Goal: Task Accomplishment & Management: Use online tool/utility

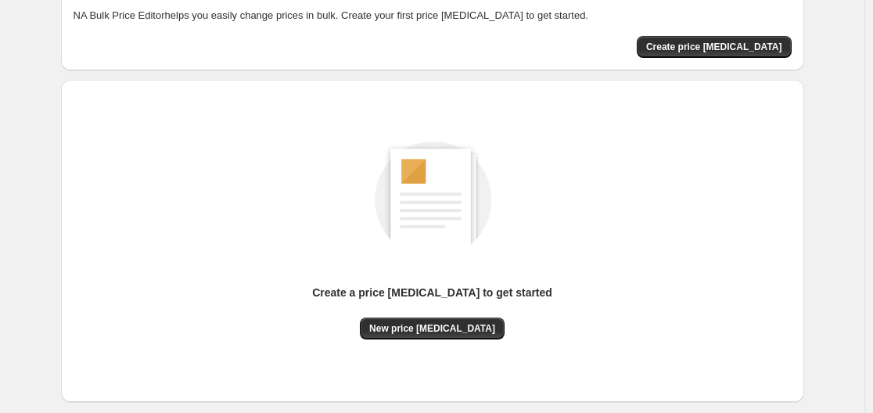
scroll to position [157, 0]
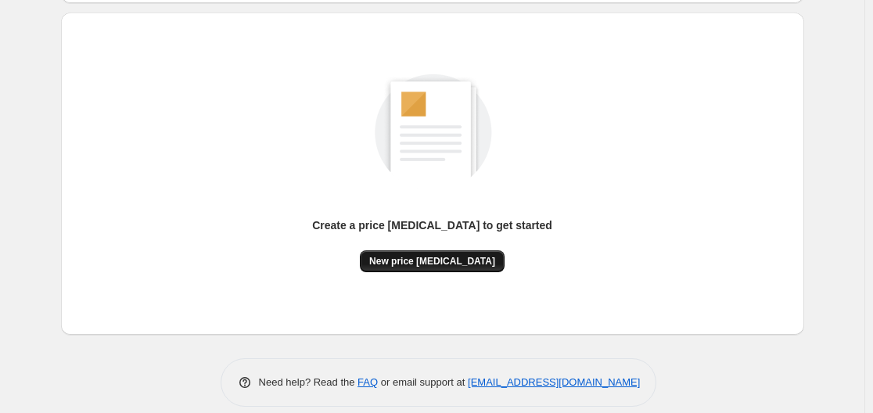
click at [431, 271] on button "New price [MEDICAL_DATA]" at bounding box center [432, 261] width 145 height 22
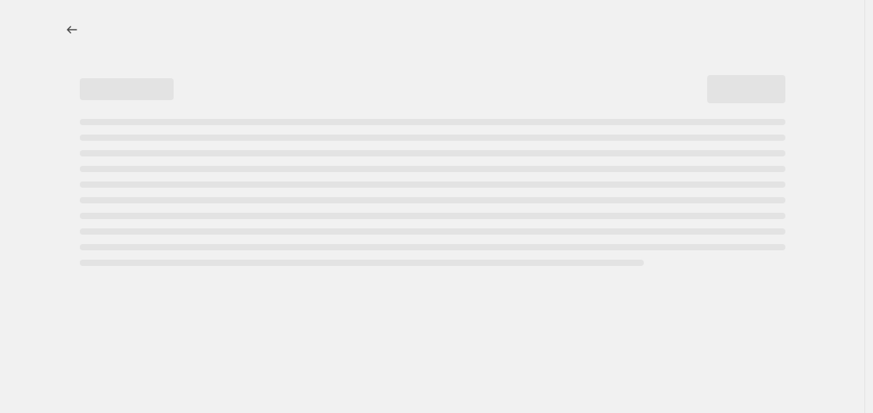
select select "percentage"
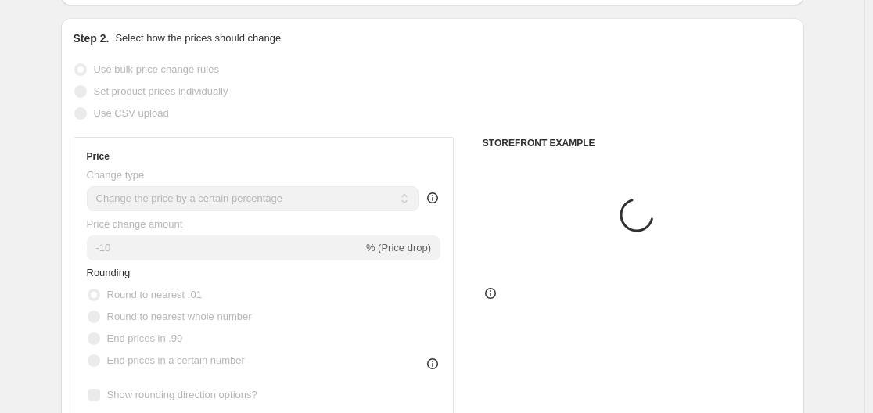
scroll to position [313, 0]
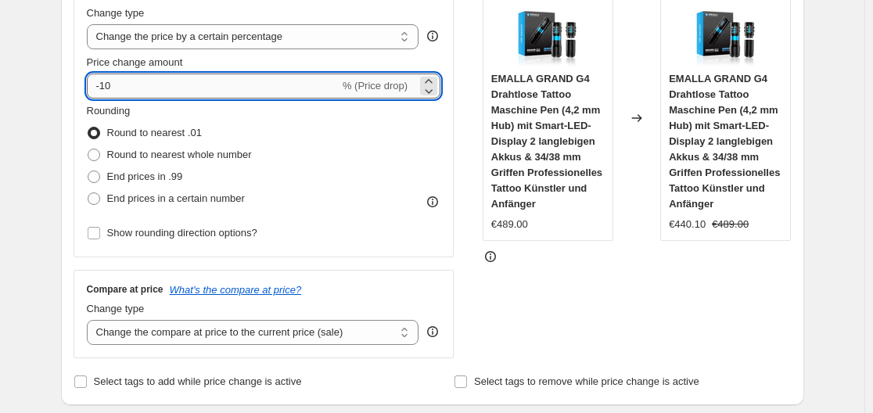
click at [181, 78] on input "-10" at bounding box center [213, 86] width 253 height 25
type input "-1"
type input "-35"
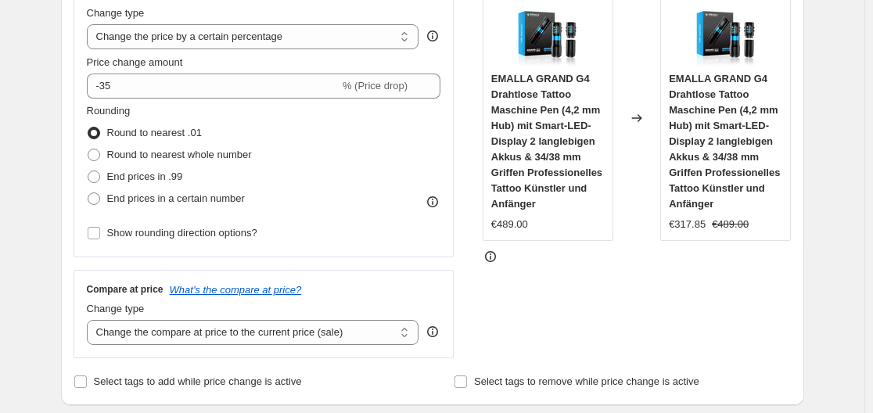
click at [447, 2] on div "Price Change type Change the price to a certain amount Change the price by a ce…" at bounding box center [264, 116] width 381 height 283
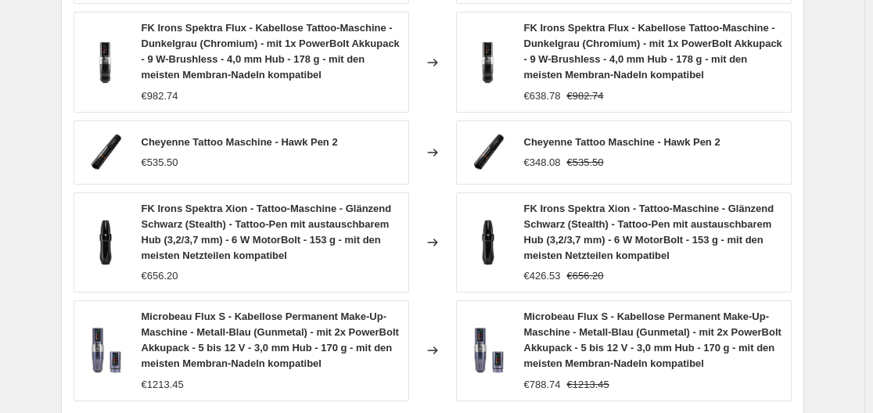
scroll to position [1252, 0]
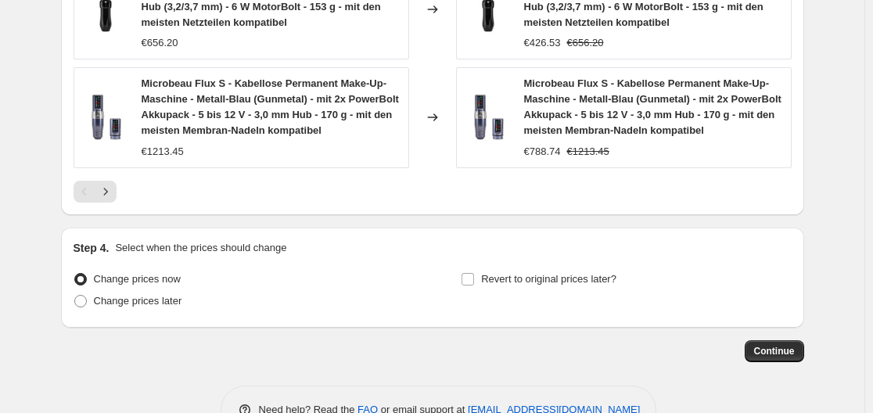
click at [110, 193] on icon "Next" at bounding box center [106, 192] width 16 height 16
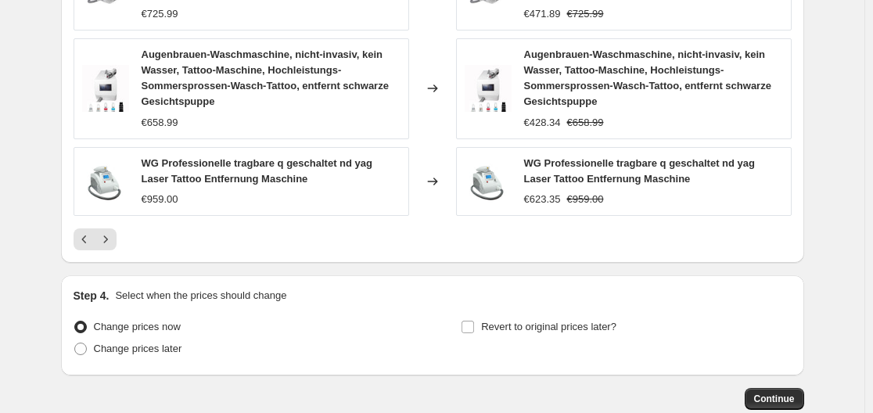
scroll to position [1230, 0]
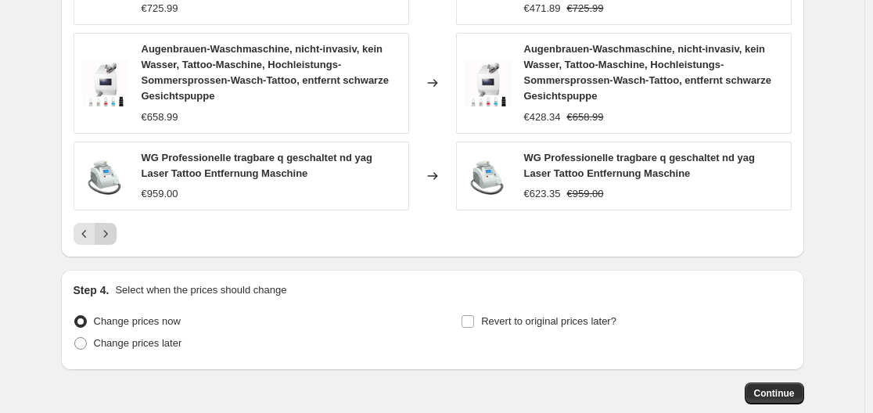
click at [113, 239] on icon "Next" at bounding box center [106, 234] width 16 height 16
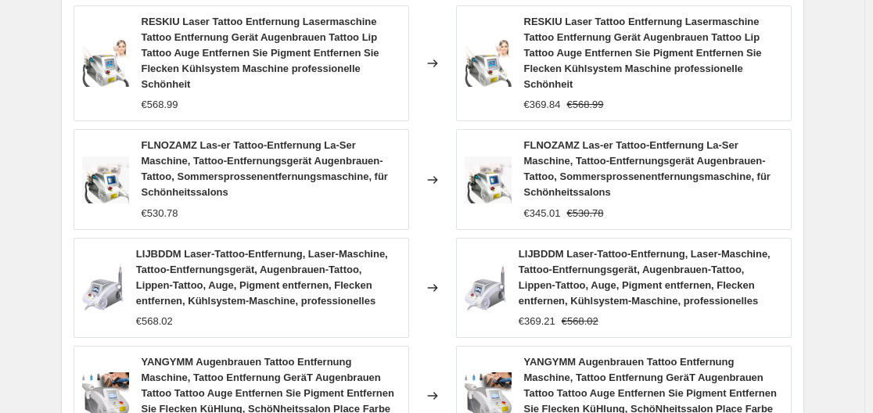
scroll to position [1152, 0]
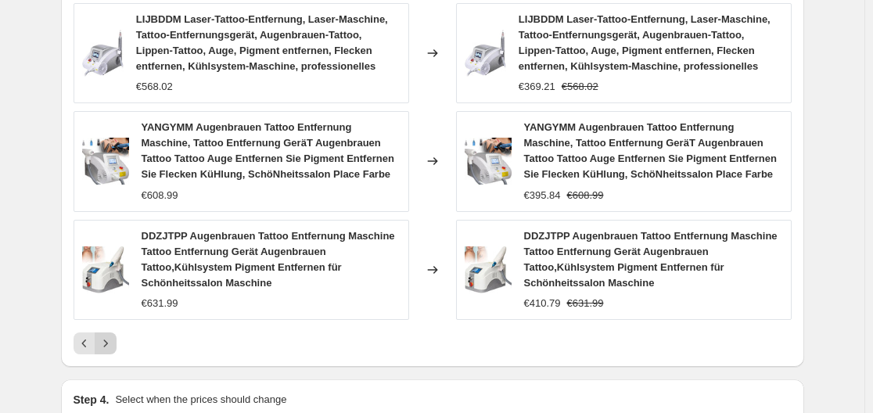
click at [106, 337] on button "Next" at bounding box center [106, 344] width 22 height 22
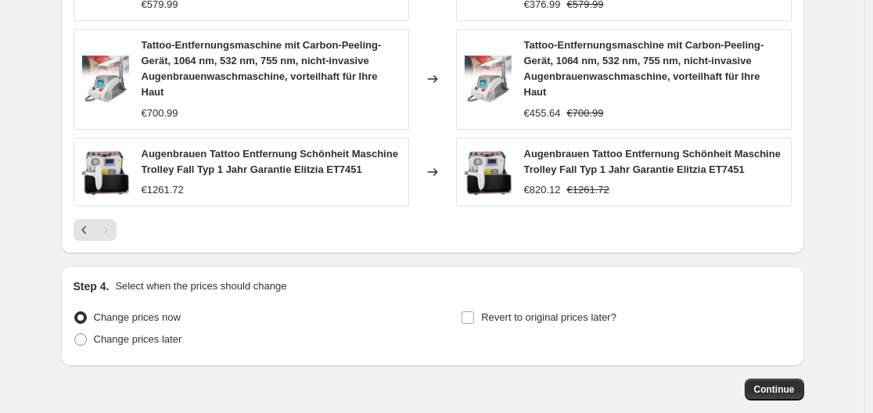
scroll to position [1302, 0]
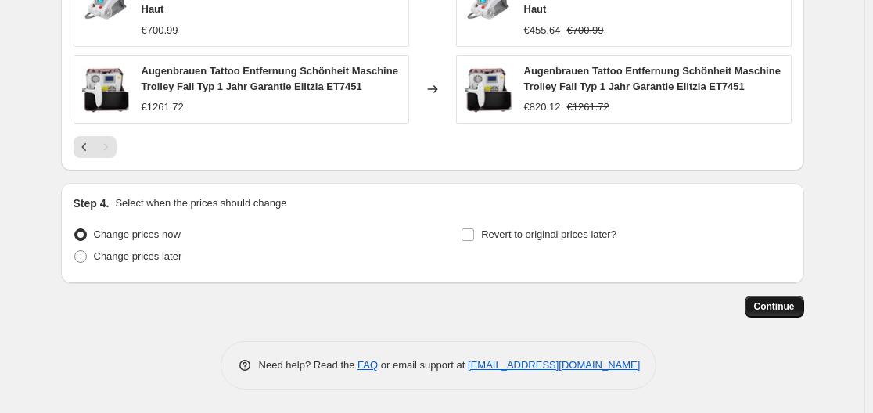
click at [787, 308] on span "Continue" at bounding box center [774, 307] width 41 height 13
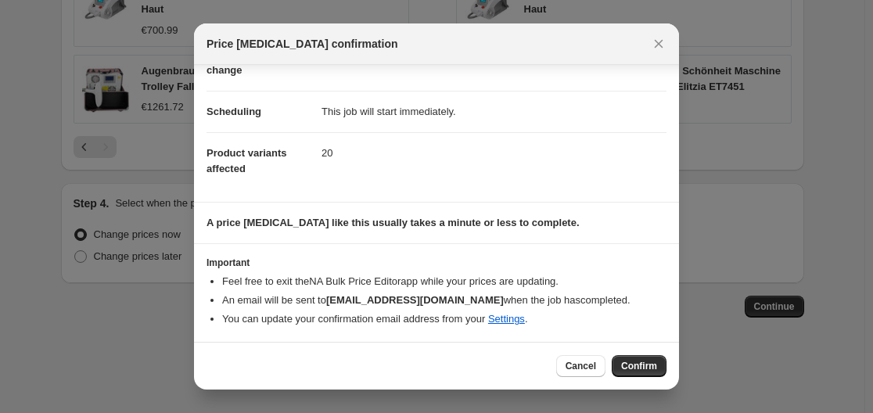
scroll to position [101, 0]
click at [650, 371] on span "Confirm" at bounding box center [639, 366] width 36 height 13
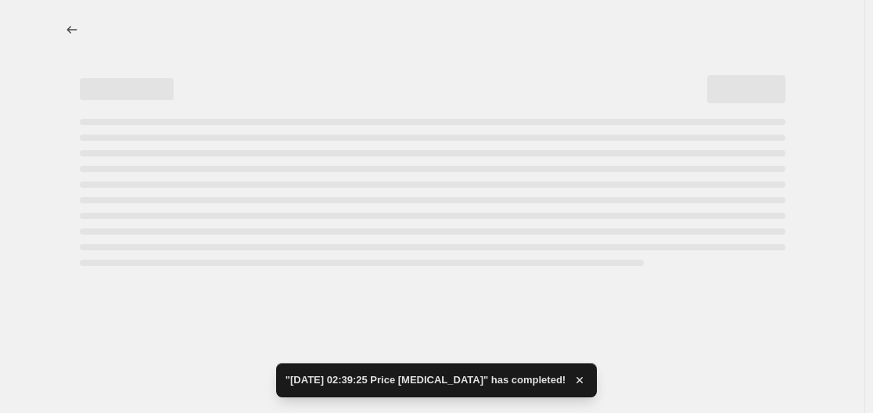
select select "percentage"
